Goal: Task Accomplishment & Management: Understand process/instructions

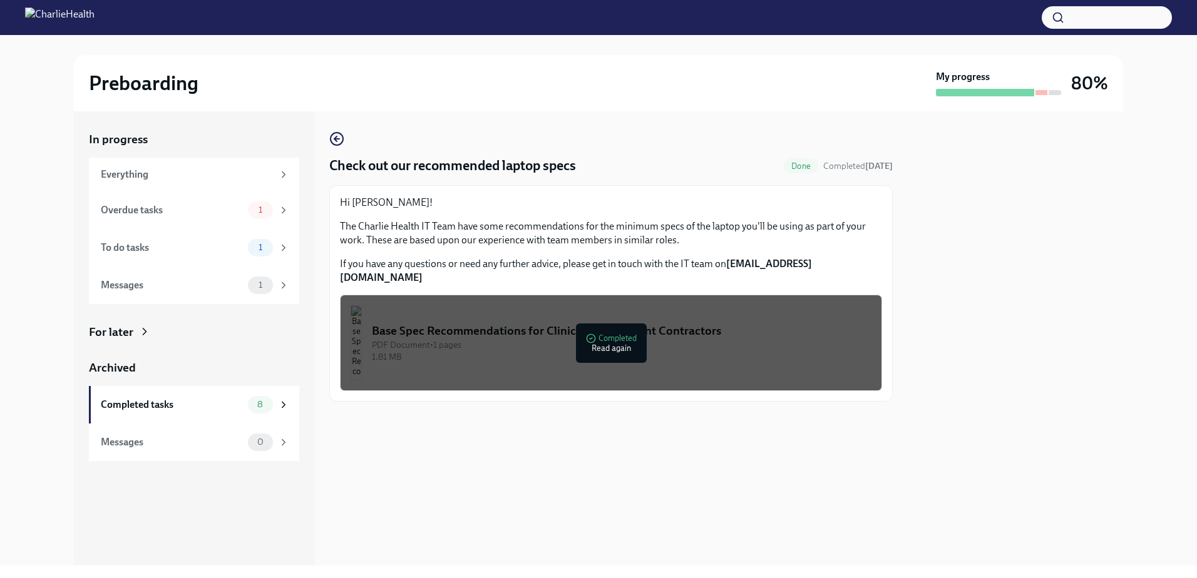
click at [997, 230] on div at bounding box center [1014, 338] width 215 height 454
click at [137, 172] on div "Everything" at bounding box center [187, 175] width 172 height 14
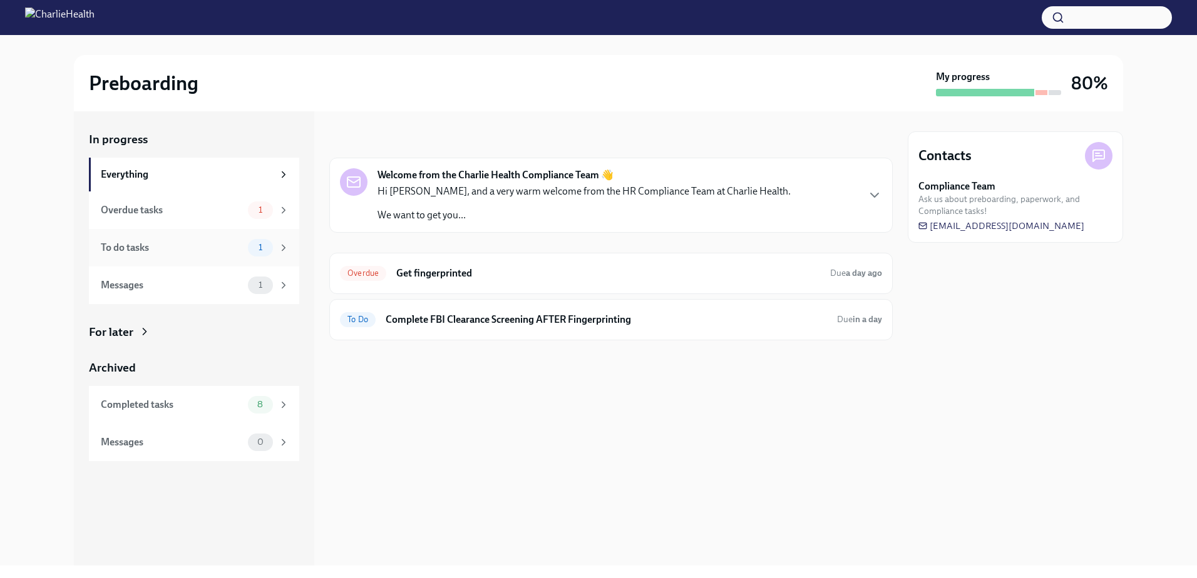
click at [128, 242] on div "To do tasks" at bounding box center [172, 248] width 142 height 14
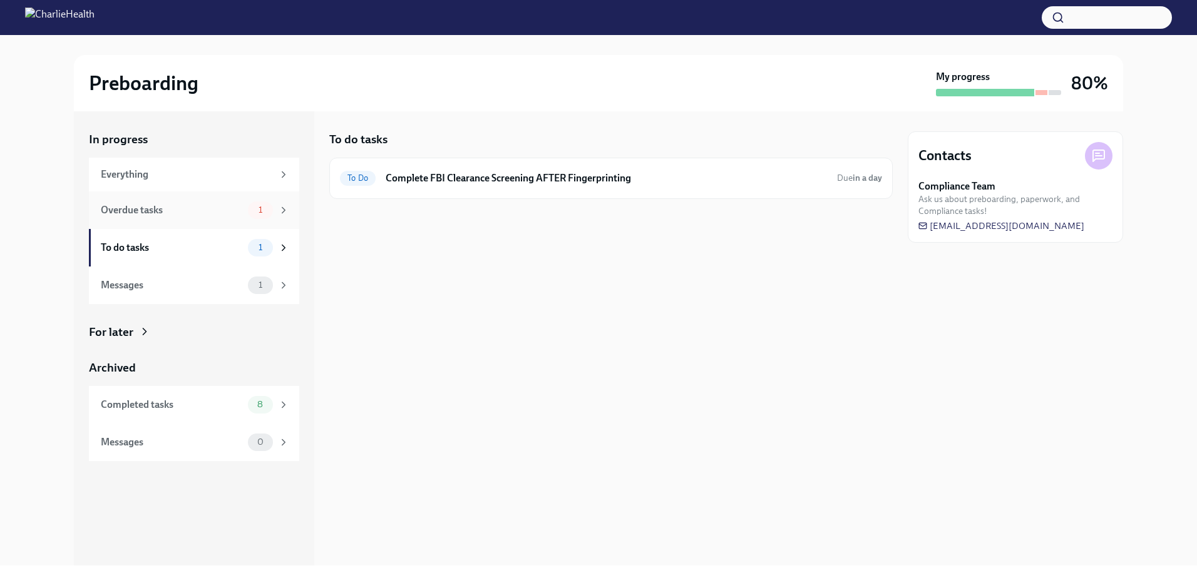
click at [151, 207] on div "Overdue tasks" at bounding box center [172, 210] width 142 height 14
click at [128, 175] on div "Everything" at bounding box center [187, 175] width 172 height 14
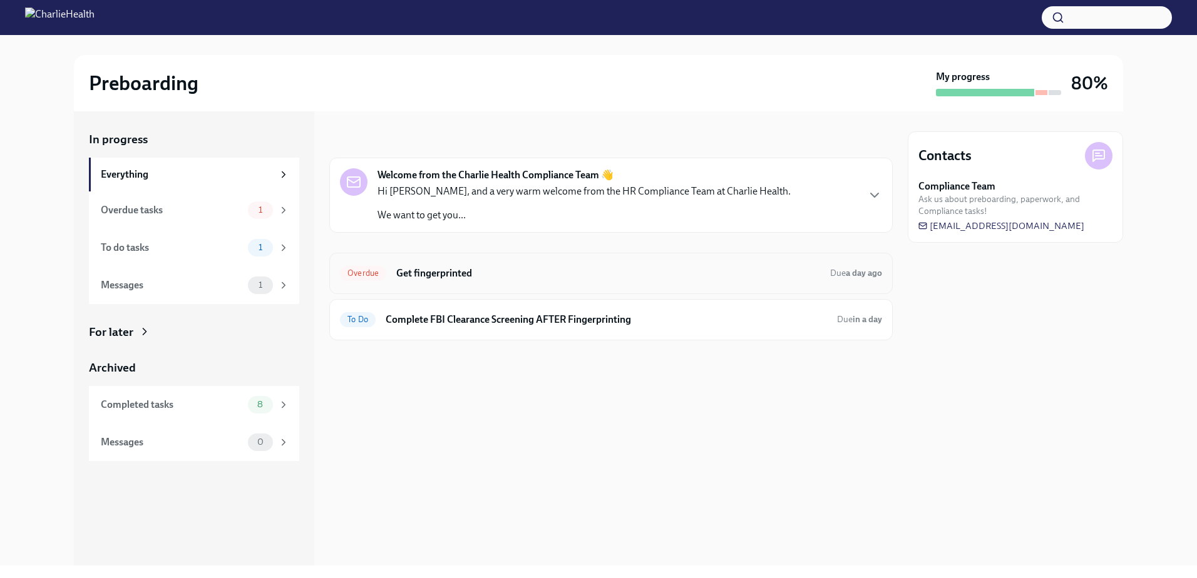
click at [430, 272] on h6 "Get fingerprinted" at bounding box center [608, 274] width 424 height 14
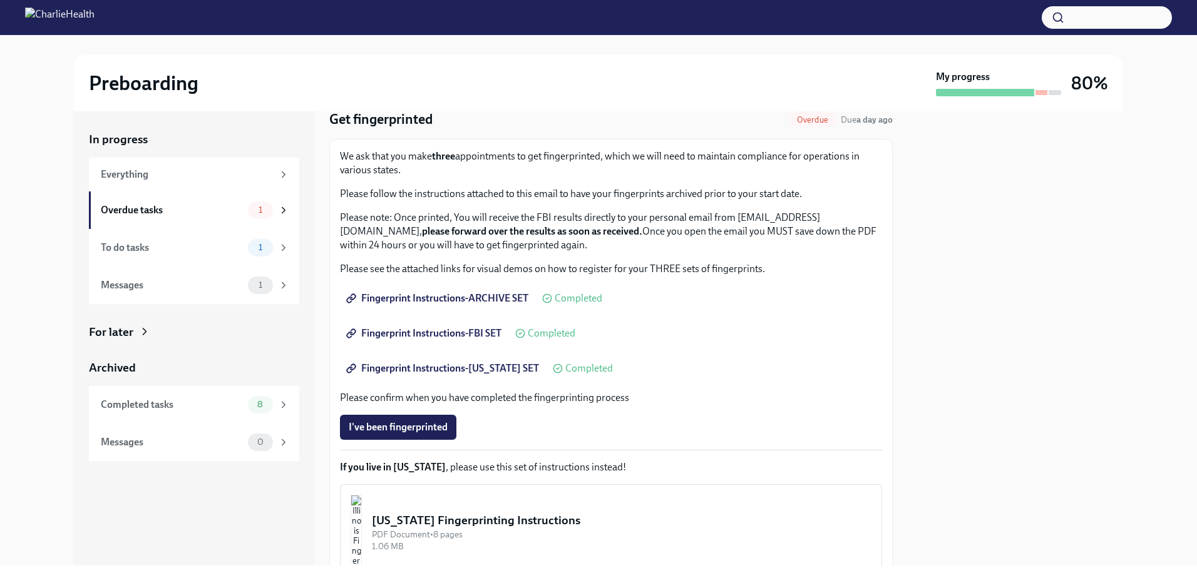
scroll to position [152, 0]
